Goal: Register for event/course

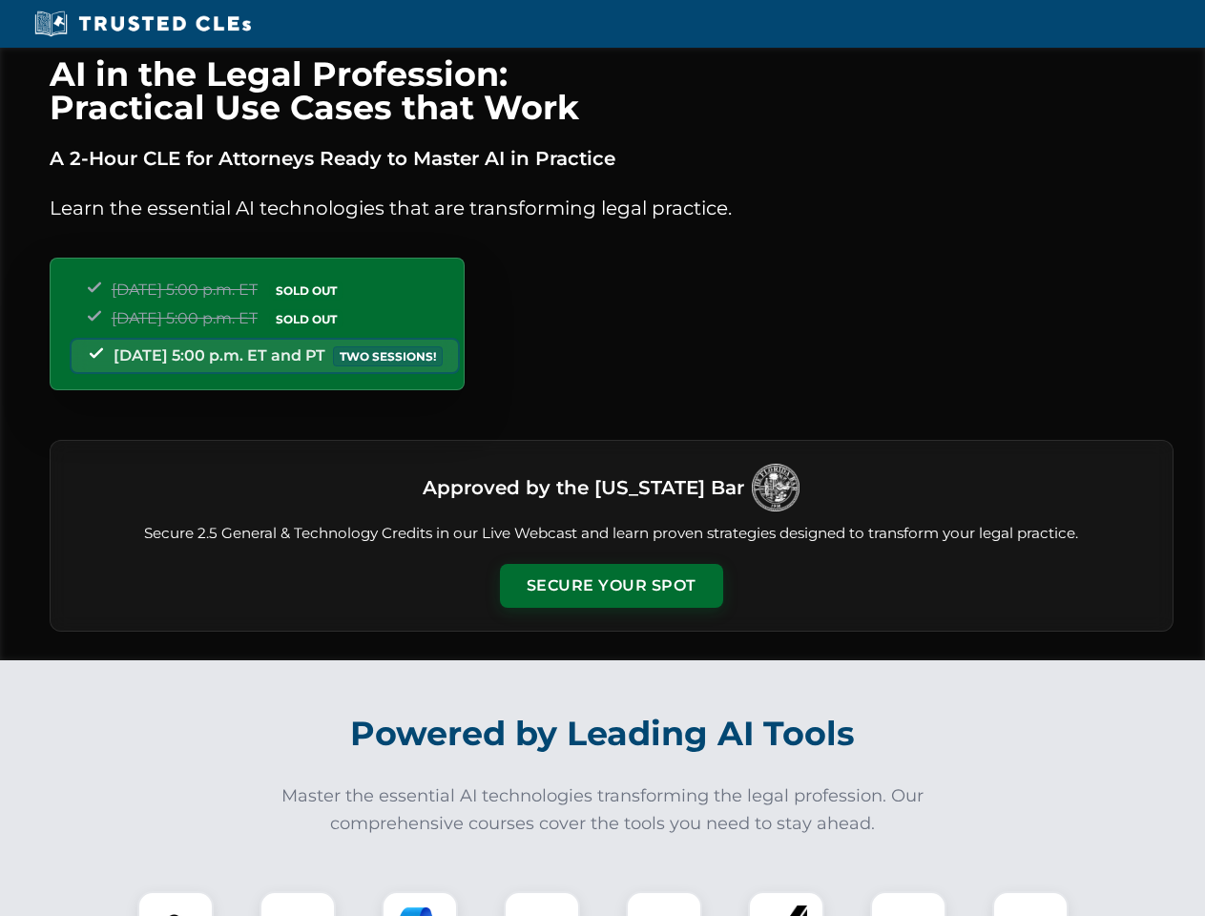
click at [611, 586] on button "Secure Your Spot" at bounding box center [611, 586] width 223 height 44
click at [176, 904] on img at bounding box center [175, 929] width 55 height 55
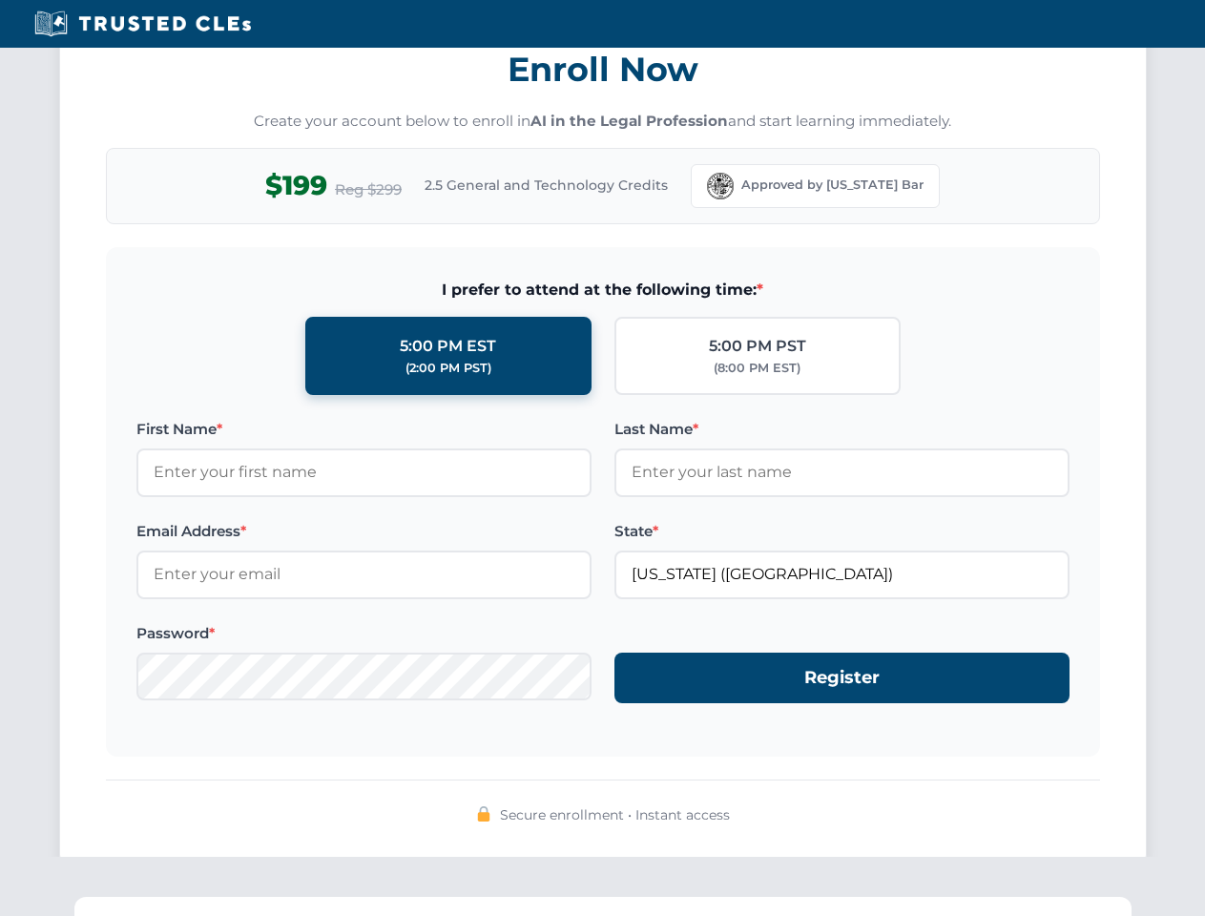
scroll to position [1873, 0]
